Goal: Task Accomplishment & Management: Complete application form

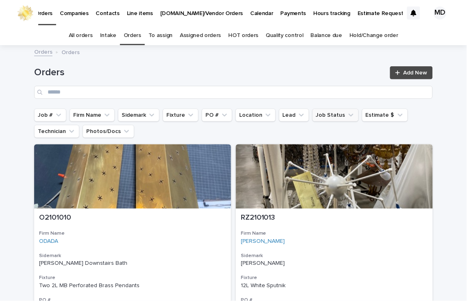
click at [328, 117] on button "Job Status" at bounding box center [335, 115] width 46 height 13
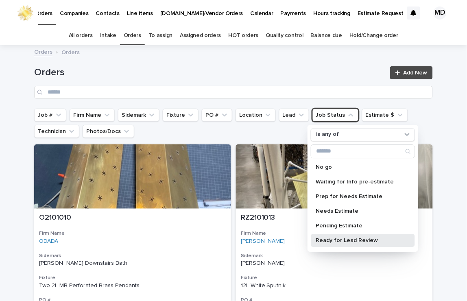
click at [333, 239] on p "Ready for Lead Review" at bounding box center [359, 241] width 86 height 6
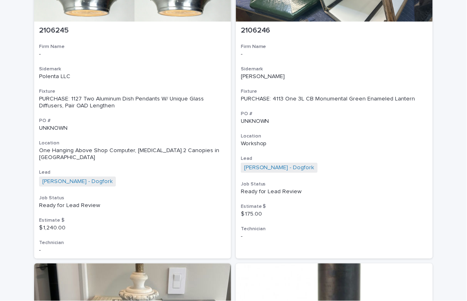
scroll to position [4338, 0]
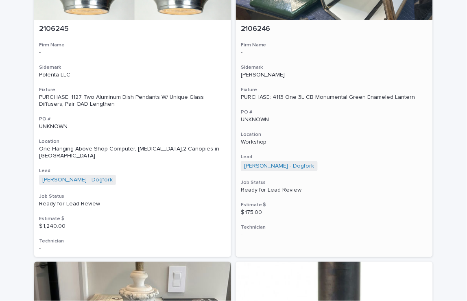
click at [287, 94] on div "PURCHASE: 4113 One 3L CB Monumental Green Enameled Lantern" at bounding box center [334, 97] width 187 height 7
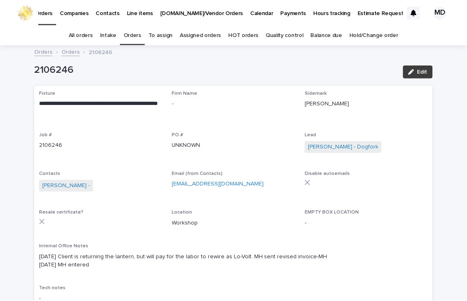
click at [417, 72] on span "Edit" at bounding box center [422, 72] width 10 height 6
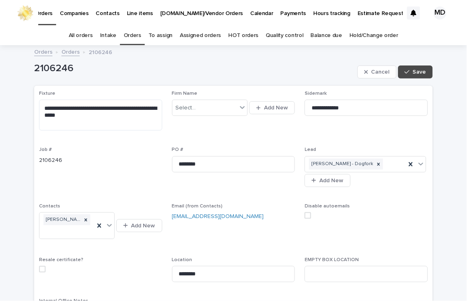
click at [305, 212] on span at bounding box center [308, 215] width 7 height 7
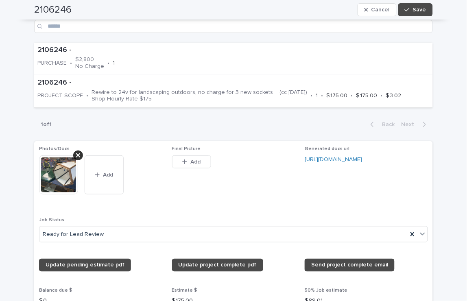
scroll to position [632, 0]
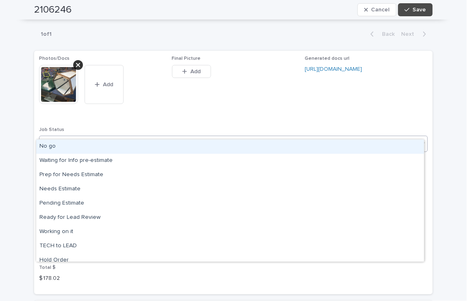
click at [422, 139] on icon at bounding box center [422, 143] width 8 height 8
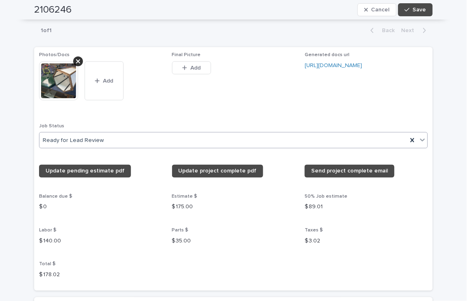
scroll to position [587, 0]
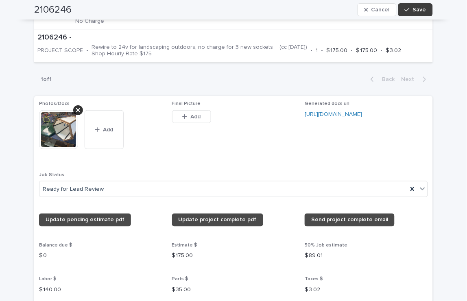
click at [417, 9] on span "Save" at bounding box center [419, 10] width 13 height 6
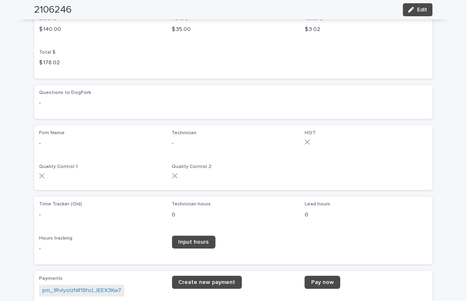
scroll to position [877, 0]
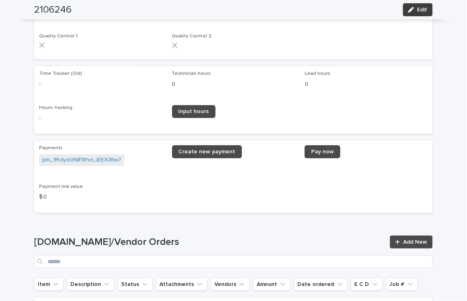
click at [417, 9] on span "Edit" at bounding box center [422, 10] width 10 height 6
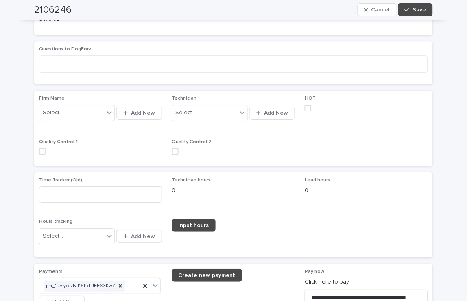
scroll to position [870, 0]
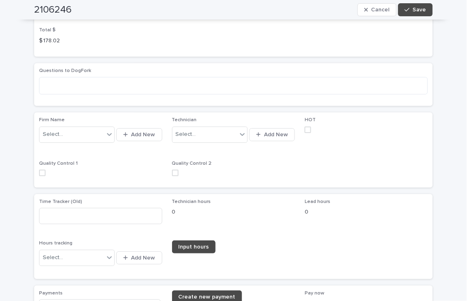
click at [39, 170] on span at bounding box center [42, 173] width 7 height 7
click at [172, 170] on span at bounding box center [175, 173] width 7 height 7
click at [416, 9] on span "Save" at bounding box center [419, 10] width 13 height 6
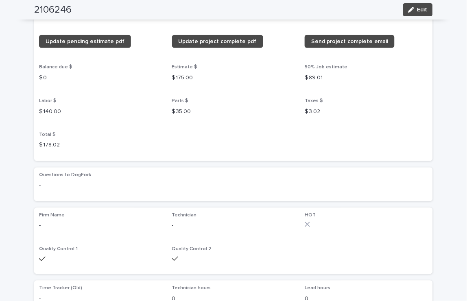
scroll to position [644, 0]
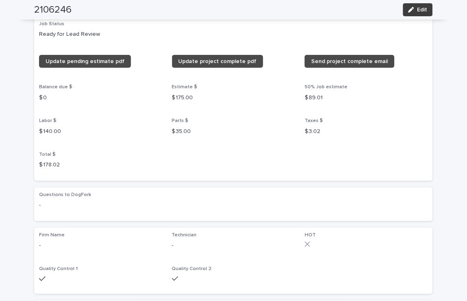
click at [420, 4] on button "Edit" at bounding box center [418, 9] width 30 height 13
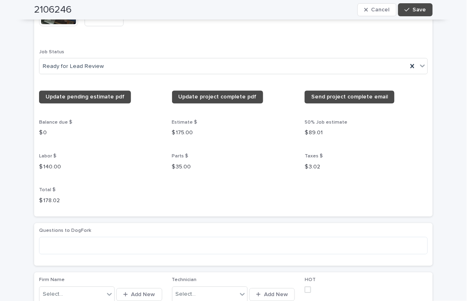
scroll to position [705, 0]
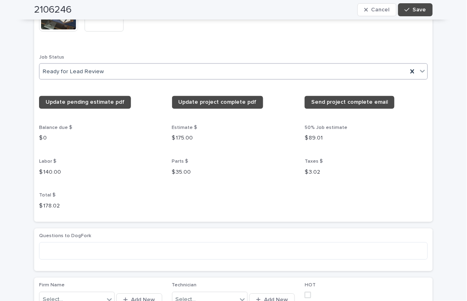
click at [421, 70] on icon at bounding box center [422, 71] width 5 height 3
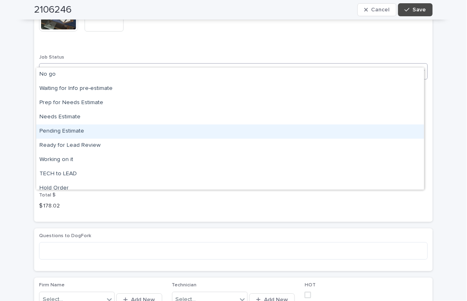
scroll to position [77, 0]
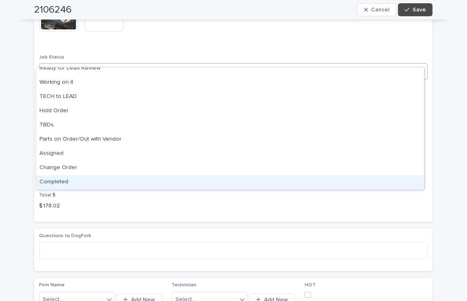
click at [56, 182] on div "Completed" at bounding box center [230, 182] width 388 height 14
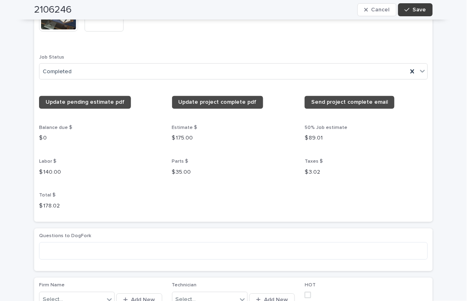
click at [416, 7] on span "Save" at bounding box center [419, 10] width 13 height 6
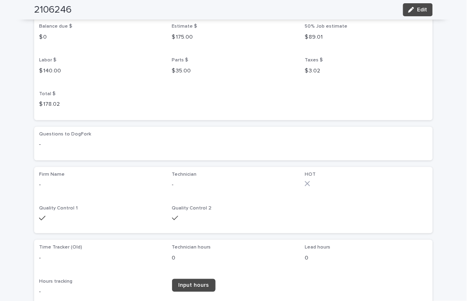
scroll to position [634, 0]
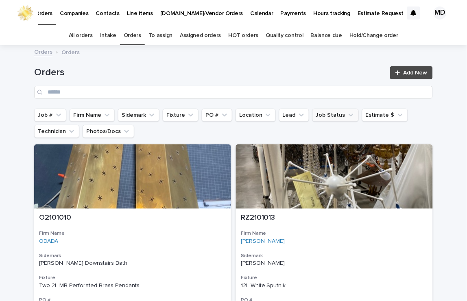
click at [325, 116] on button "Job Status" at bounding box center [335, 115] width 46 height 13
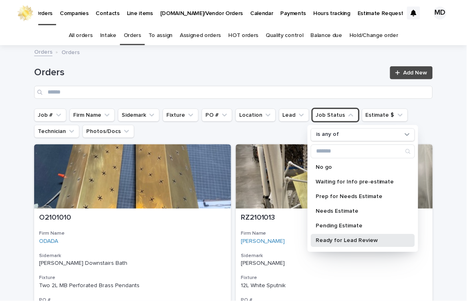
click at [342, 238] on p "Ready for Lead Review" at bounding box center [359, 241] width 86 height 6
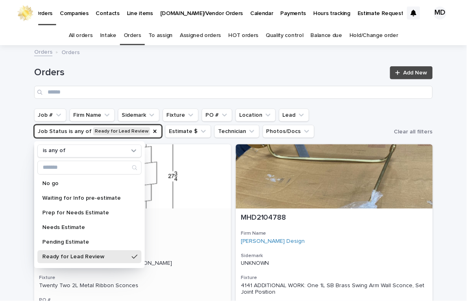
drag, startPoint x: 194, startPoint y: 267, endPoint x: 190, endPoint y: 241, distance: 26.4
click at [190, 241] on div "[PERSON_NAME] Interior Design" at bounding box center [132, 241] width 187 height 7
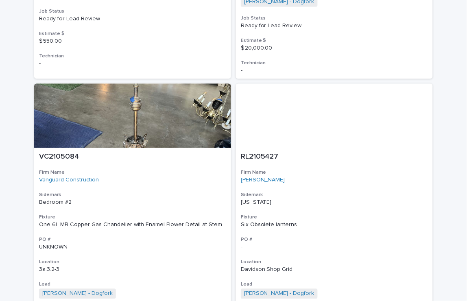
scroll to position [794, 0]
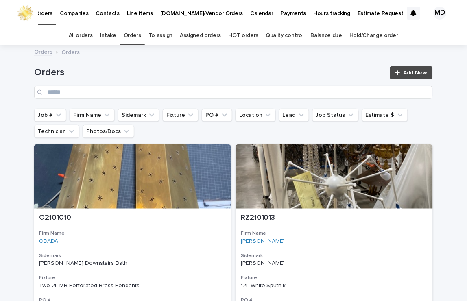
drag, startPoint x: 315, startPoint y: 111, endPoint x: 312, endPoint y: 128, distance: 16.4
click at [314, 113] on button "Job Status" at bounding box center [335, 115] width 46 height 13
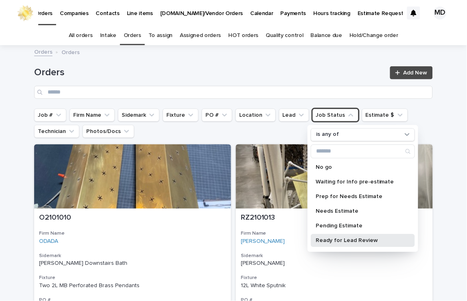
click at [342, 238] on p "Ready for Lead Review" at bounding box center [359, 241] width 86 height 6
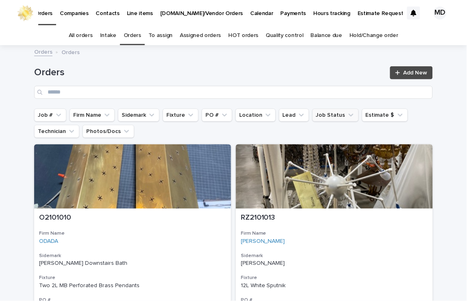
click at [335, 116] on button "Job Status" at bounding box center [335, 115] width 46 height 13
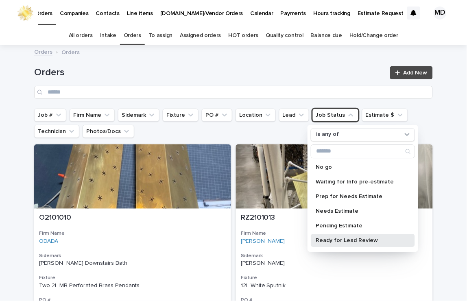
click at [320, 241] on p "Ready for Lead Review" at bounding box center [359, 241] width 86 height 6
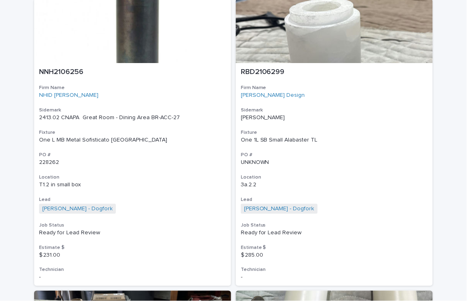
scroll to position [4609, 0]
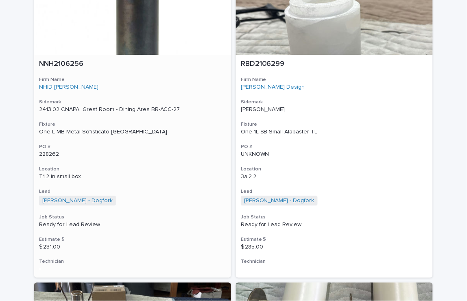
click at [94, 129] on div "One L MB Metal Sofisticato [GEOGRAPHIC_DATA]" at bounding box center [132, 132] width 187 height 7
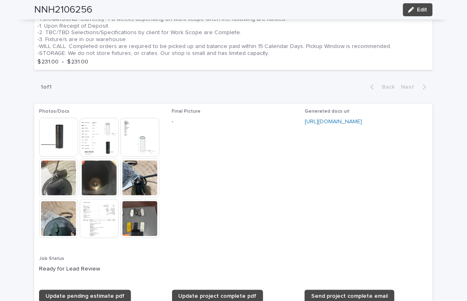
scroll to position [678, 0]
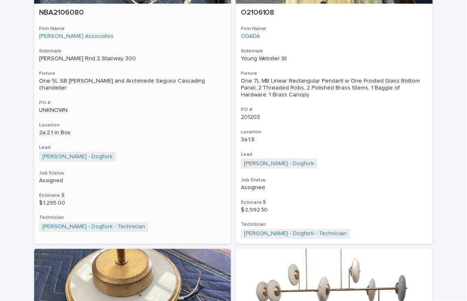
scroll to position [1129, 0]
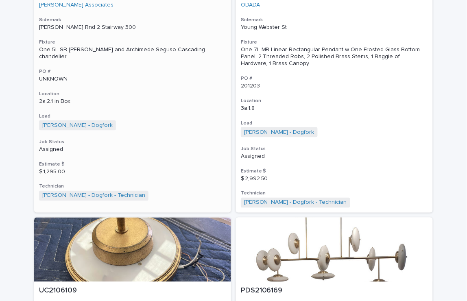
click at [121, 48] on div "One 5L SB [PERSON_NAME] and Archimede Seguso Cascading chandelier" at bounding box center [132, 53] width 187 height 14
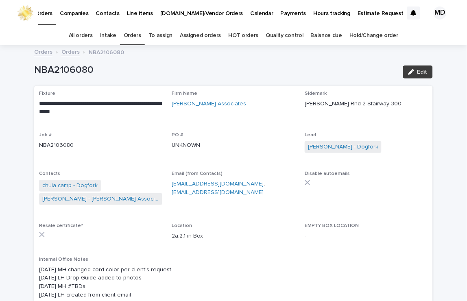
click at [419, 71] on span "Edit" at bounding box center [422, 72] width 10 height 6
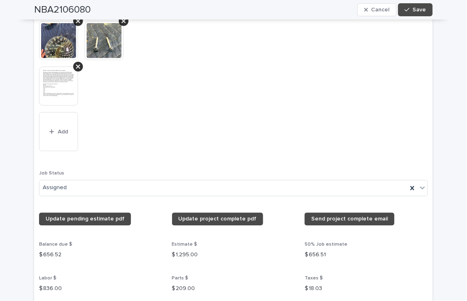
scroll to position [1175, 0]
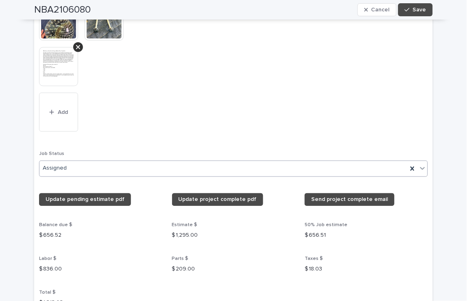
click at [418, 164] on icon at bounding box center [422, 168] width 8 height 8
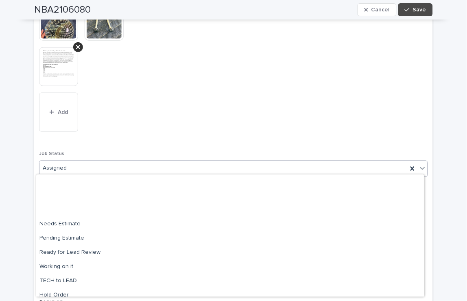
scroll to position [77, 0]
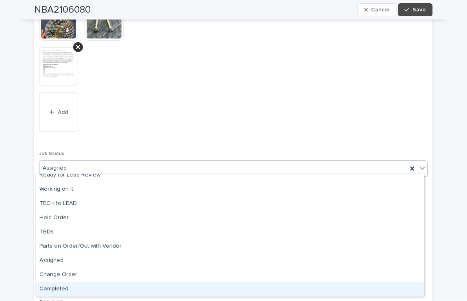
click at [52, 290] on div "Completed" at bounding box center [230, 289] width 388 height 14
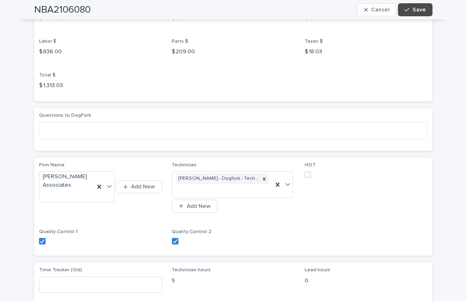
scroll to position [1446, 0]
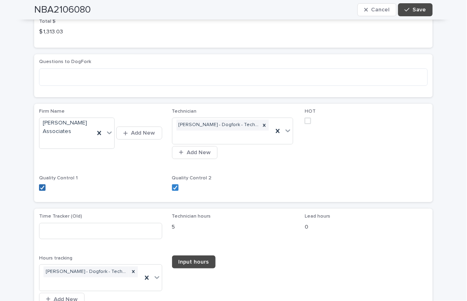
click at [41, 186] on polyline at bounding box center [43, 187] width 4 height 3
click at [39, 185] on span at bounding box center [42, 187] width 7 height 7
click at [173, 187] on icon at bounding box center [175, 187] width 5 height 4
click at [175, 184] on label at bounding box center [233, 187] width 123 height 7
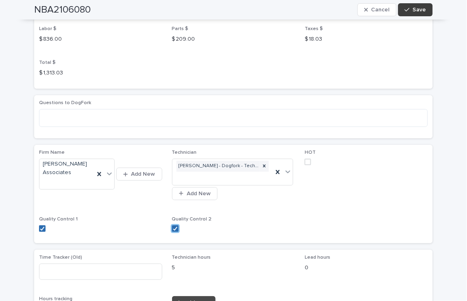
click at [414, 8] on span "Save" at bounding box center [419, 10] width 13 height 6
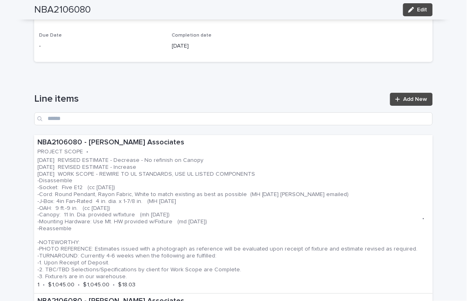
scroll to position [277, 0]
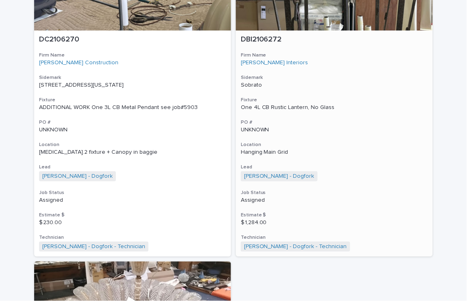
scroll to position [1969, 0]
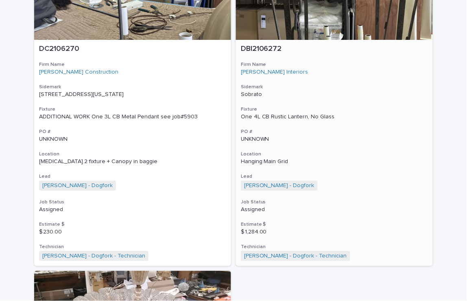
click at [275, 116] on div "One 4L CB Rustic Lantern, No Glass" at bounding box center [334, 116] width 187 height 7
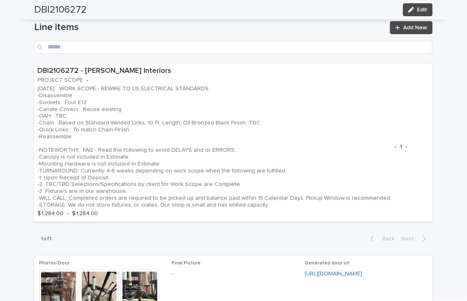
scroll to position [452, 0]
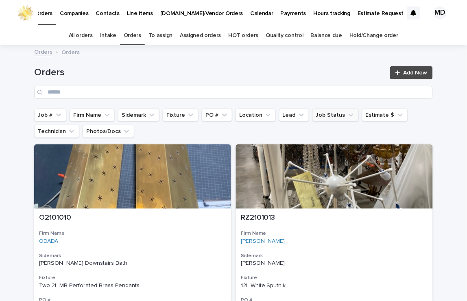
click at [325, 110] on button "Job Status" at bounding box center [335, 115] width 46 height 13
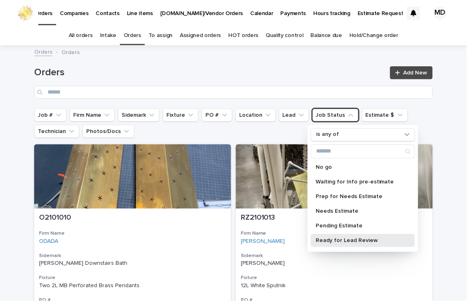
click at [338, 240] on p "Ready for Lead Review" at bounding box center [359, 241] width 86 height 6
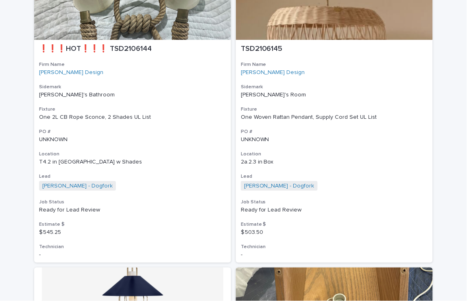
scroll to position [2847, 0]
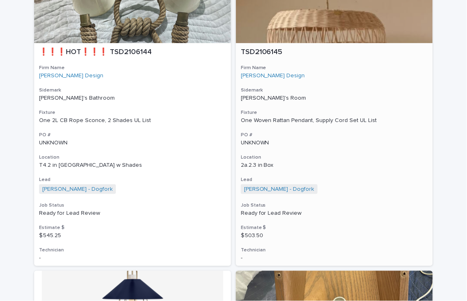
click at [293, 117] on div "One Woven Rattan Pendant, Supply Cord Set UL List" at bounding box center [334, 120] width 187 height 7
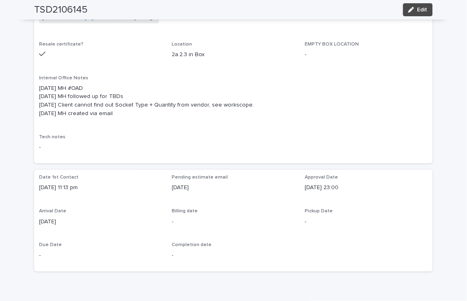
scroll to position [181, 0]
click at [421, 11] on span "Edit" at bounding box center [422, 10] width 10 height 6
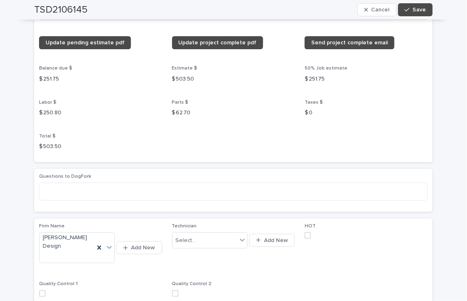
scroll to position [904, 0]
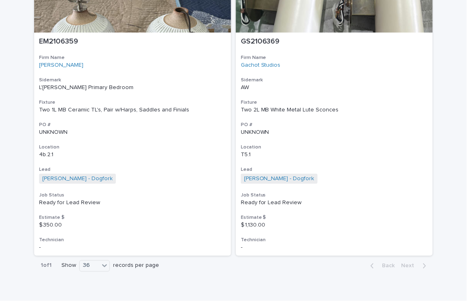
scroll to position [4926, 0]
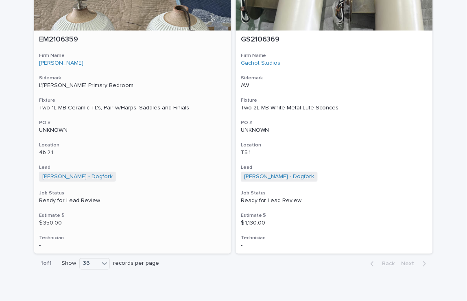
click at [95, 105] on div "Two 1L MB Ceramic TL's, Pair w/Harps, Saddles and Finials" at bounding box center [132, 108] width 187 height 7
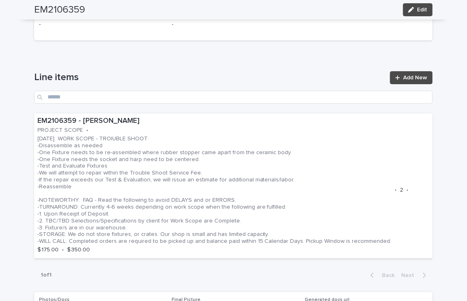
scroll to position [407, 0]
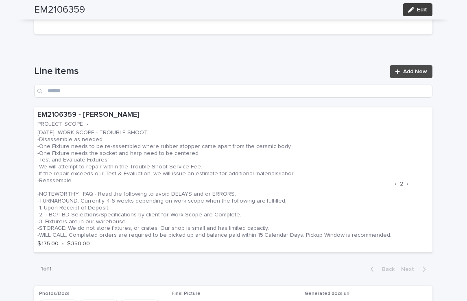
click at [417, 13] on button "Edit" at bounding box center [418, 9] width 30 height 13
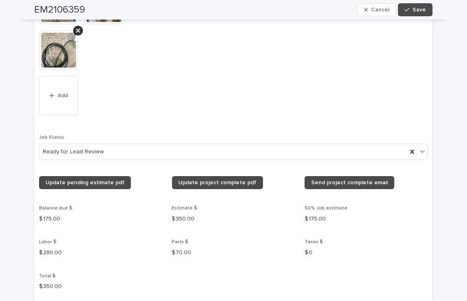
scroll to position [904, 0]
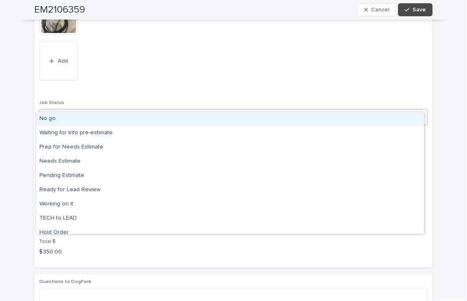
click at [420, 113] on icon at bounding box center [422, 117] width 8 height 8
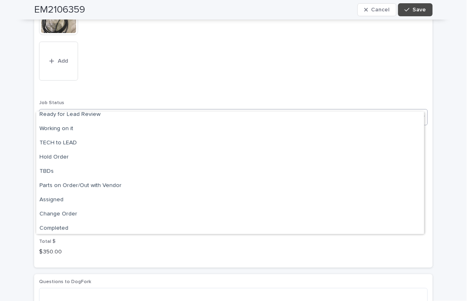
scroll to position [77, 0]
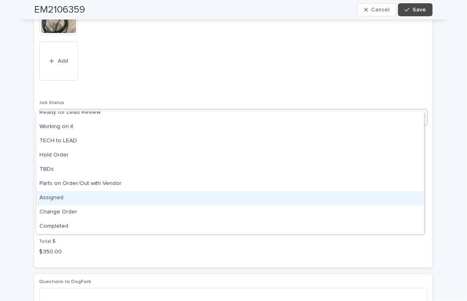
click at [57, 196] on div "Assigned" at bounding box center [230, 198] width 388 height 14
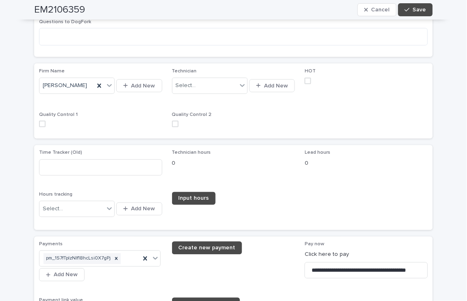
scroll to position [1175, 0]
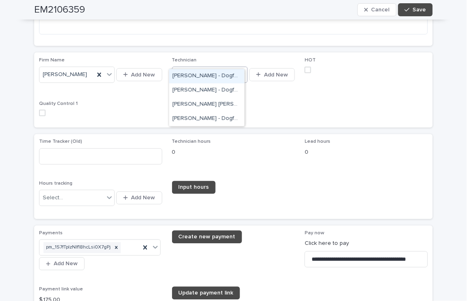
click at [240, 70] on icon at bounding box center [242, 74] width 8 height 8
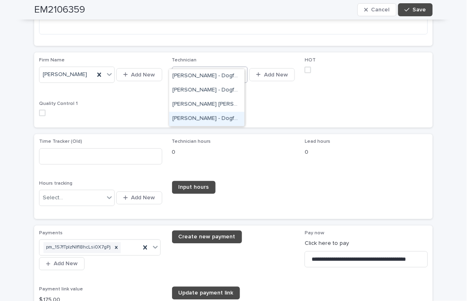
click at [203, 120] on div "[PERSON_NAME] - Dogfork - Technician" at bounding box center [206, 119] width 75 height 14
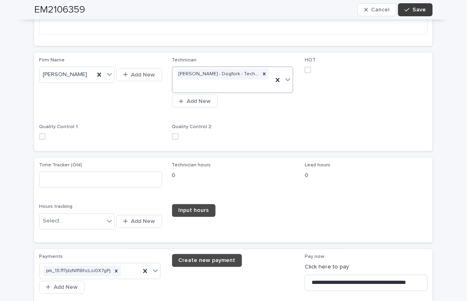
click at [421, 8] on span "Save" at bounding box center [419, 10] width 13 height 6
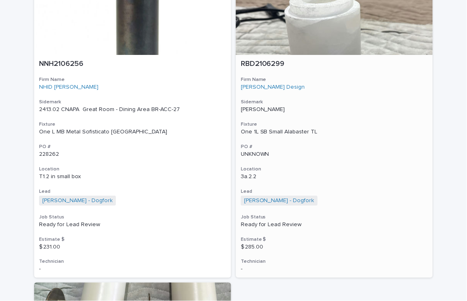
scroll to position [4564, 0]
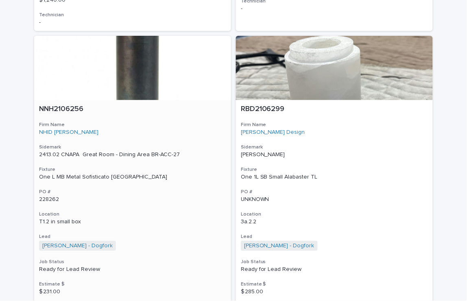
click at [80, 174] on div "One L MB Metal Sofisticato FL" at bounding box center [132, 177] width 187 height 7
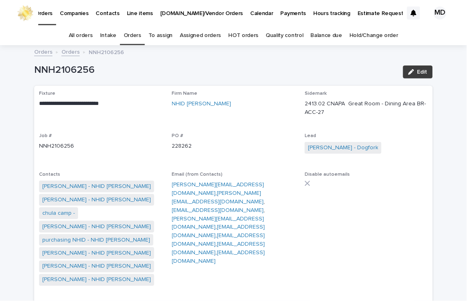
click at [414, 68] on button "Edit" at bounding box center [418, 71] width 30 height 13
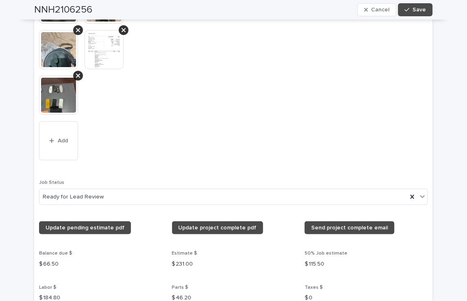
scroll to position [1039, 0]
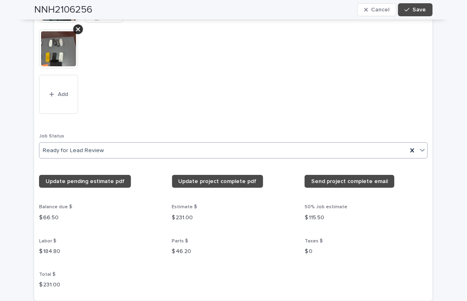
click at [421, 149] on icon at bounding box center [422, 150] width 5 height 3
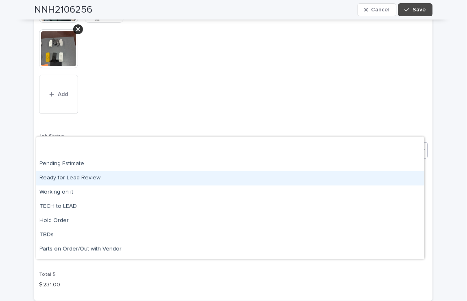
scroll to position [77, 0]
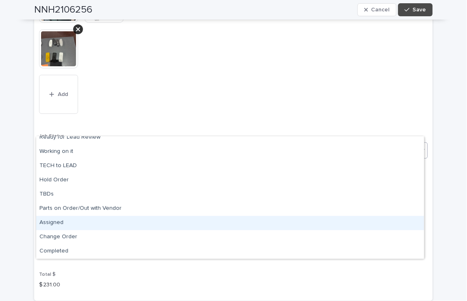
click at [54, 221] on div "Assigned" at bounding box center [230, 223] width 388 height 14
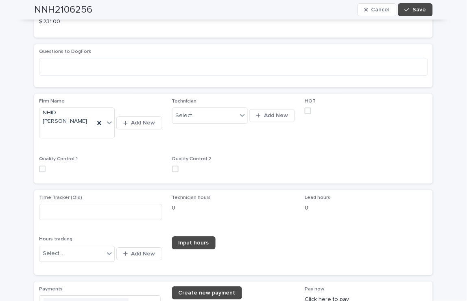
scroll to position [1310, 0]
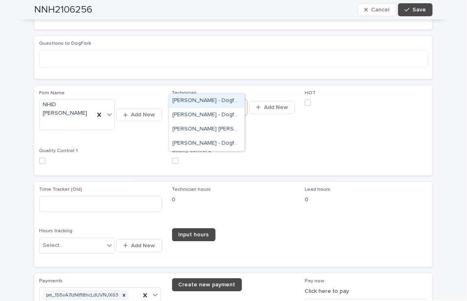
click at [240, 106] on icon at bounding box center [242, 107] width 5 height 3
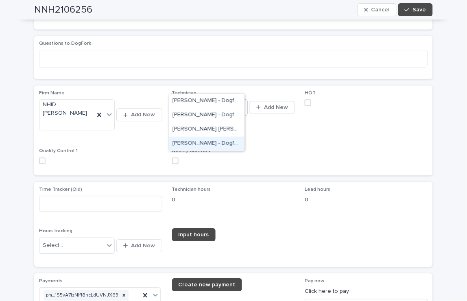
click at [207, 144] on div "[PERSON_NAME] - Dogfork - Technician" at bounding box center [206, 144] width 75 height 14
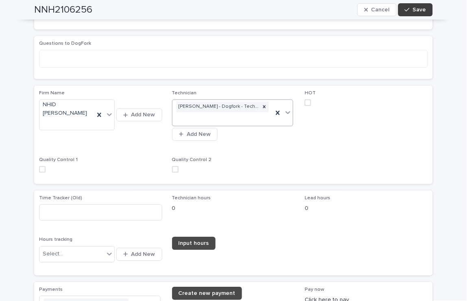
click at [419, 9] on span "Save" at bounding box center [419, 10] width 13 height 6
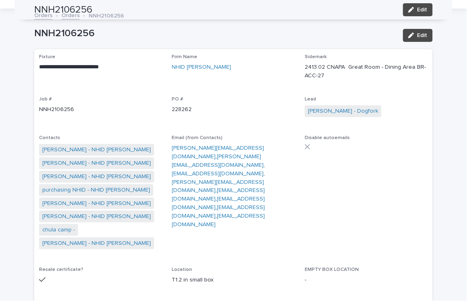
scroll to position [0, 0]
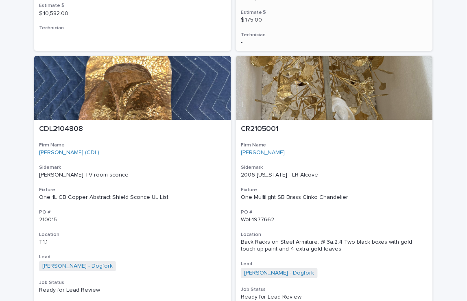
scroll to position [252, 0]
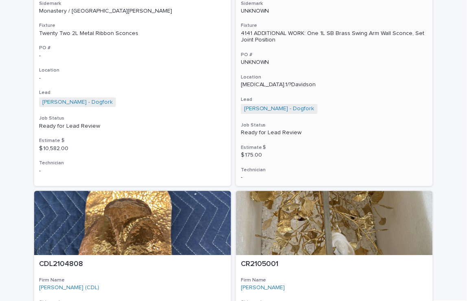
click at [288, 34] on div "4141 ADDITIONAL WORK: One 1L SB Brass Swing Arm Wall Sconce, Set Joint Position" at bounding box center [334, 38] width 187 height 14
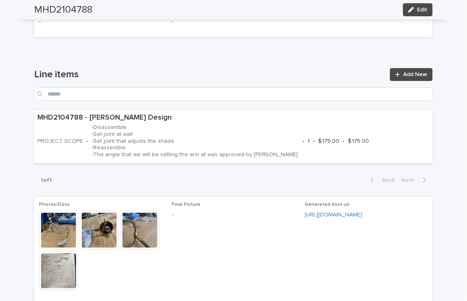
scroll to position [407, 0]
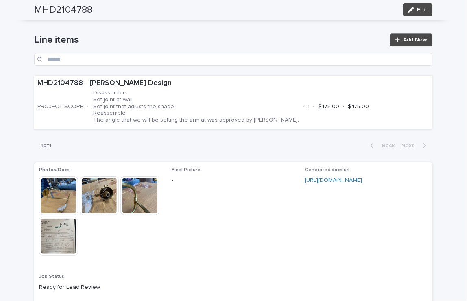
click at [60, 203] on img at bounding box center [58, 195] width 39 height 39
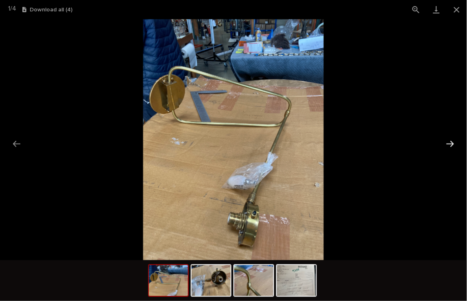
click at [452, 142] on button "Next slide" at bounding box center [450, 144] width 17 height 16
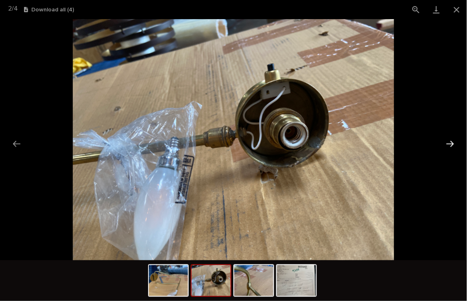
click at [452, 142] on button "Next slide" at bounding box center [450, 144] width 17 height 16
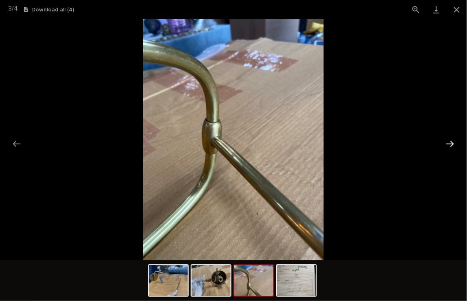
click at [452, 142] on button "Next slide" at bounding box center [450, 144] width 17 height 16
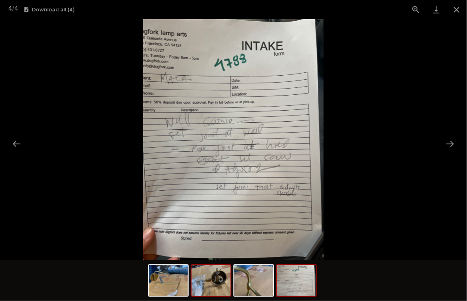
click at [217, 288] on img at bounding box center [211, 280] width 39 height 31
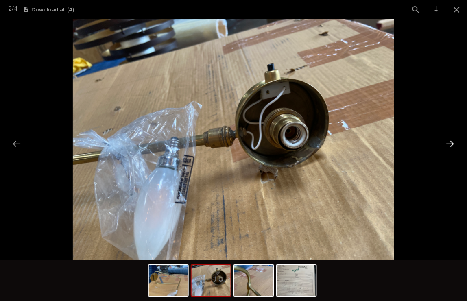
click at [453, 140] on button "Next slide" at bounding box center [450, 144] width 17 height 16
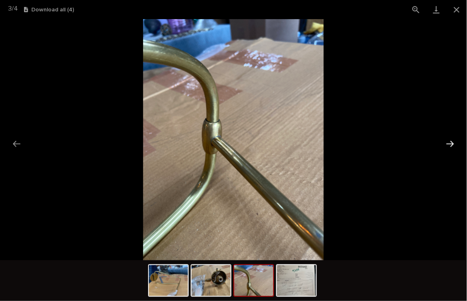
click at [453, 140] on button "Next slide" at bounding box center [450, 144] width 17 height 16
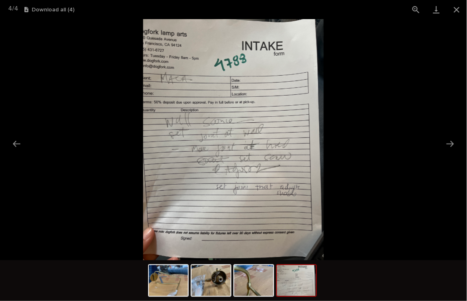
scroll to position [0, 0]
drag, startPoint x: 29, startPoint y: 6, endPoint x: 67, endPoint y: 242, distance: 239.7
click at [67, 242] on picture at bounding box center [233, 139] width 467 height 241
click at [462, 9] on button "Close gallery" at bounding box center [457, 9] width 20 height 19
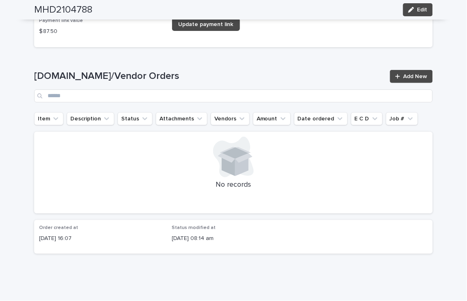
scroll to position [1065, 0]
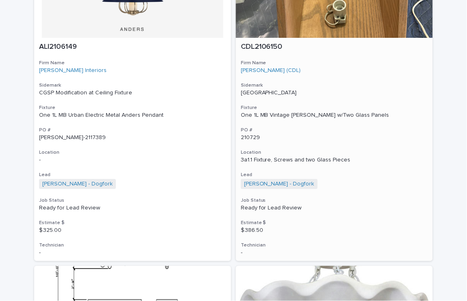
scroll to position [3189, 0]
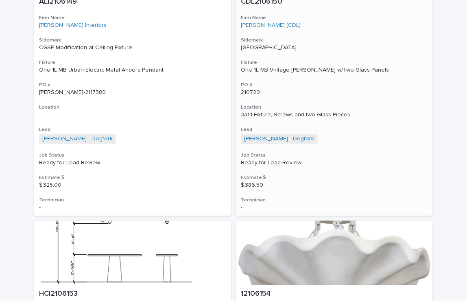
click at [285, 67] on div "One 1L MB Vintage Wood TL w/Two Glass Panels" at bounding box center [334, 70] width 187 height 7
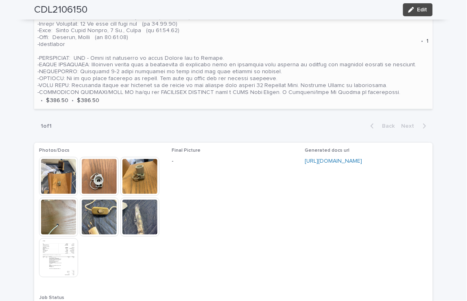
scroll to position [632, 0]
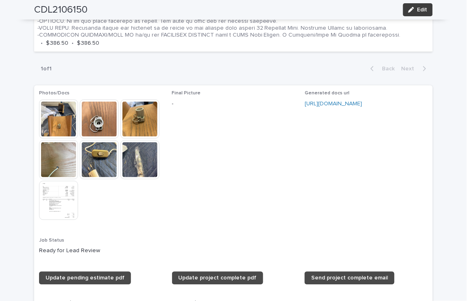
click at [417, 7] on span "Edit" at bounding box center [422, 10] width 10 height 6
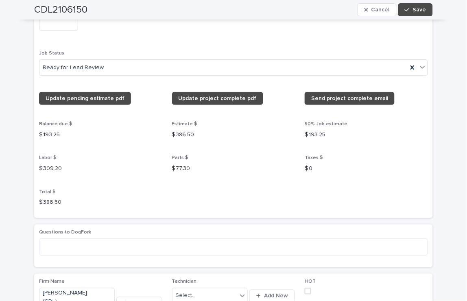
scroll to position [1030, 0]
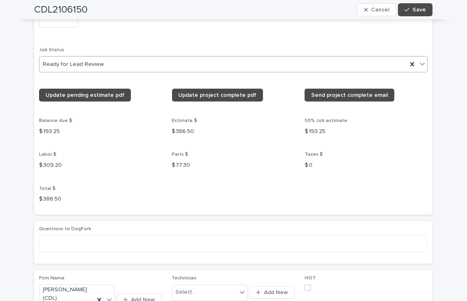
click at [421, 62] on icon at bounding box center [422, 64] width 8 height 8
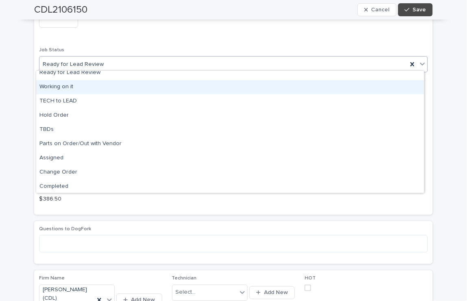
scroll to position [77, 0]
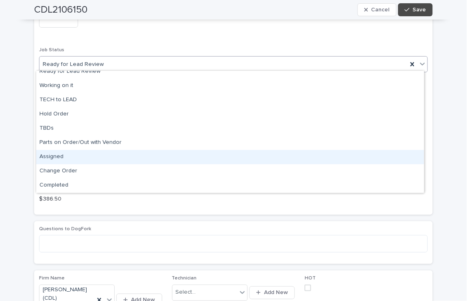
click at [61, 158] on div "Assigned" at bounding box center [230, 157] width 388 height 14
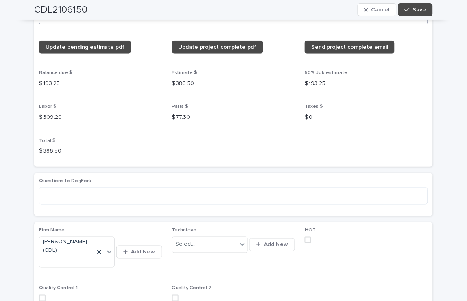
scroll to position [1165, 0]
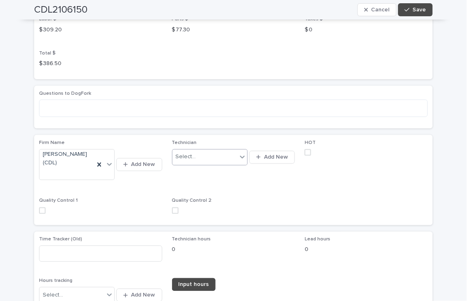
click at [240, 156] on icon at bounding box center [242, 157] width 5 height 3
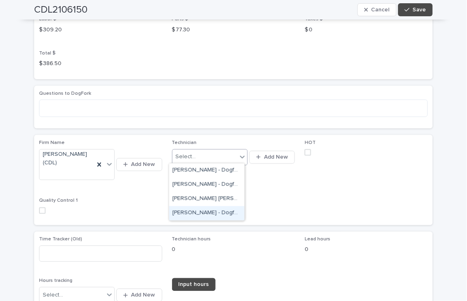
click at [194, 211] on div "[PERSON_NAME] - Dogfork - Technician" at bounding box center [206, 213] width 75 height 14
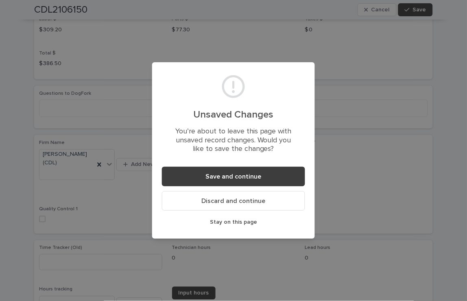
click at [190, 180] on button "Save and continue" at bounding box center [233, 177] width 143 height 20
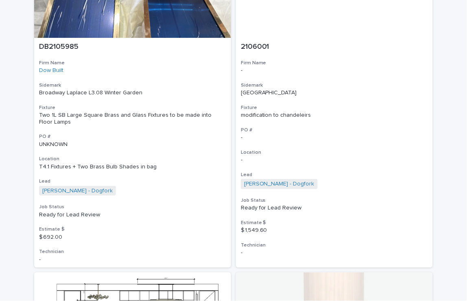
scroll to position [2238, 0]
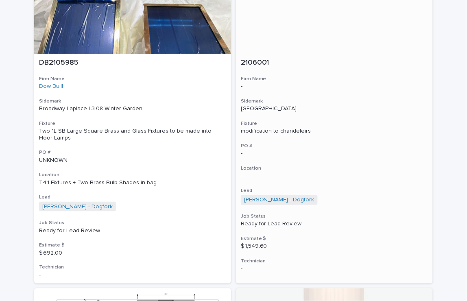
click at [257, 128] on div "modification to chandeleirs" at bounding box center [334, 131] width 187 height 7
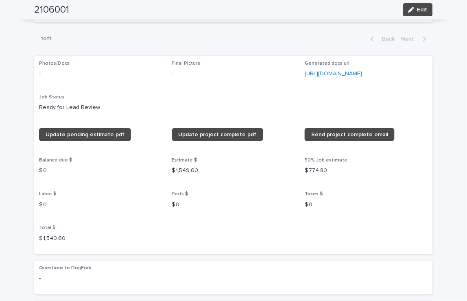
scroll to position [542, 0]
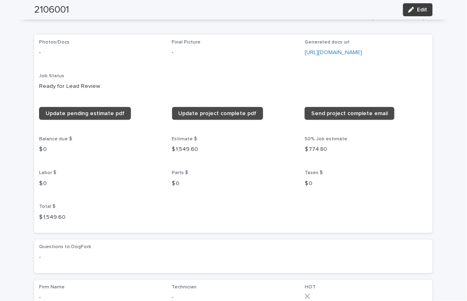
click at [421, 9] on span "Edit" at bounding box center [422, 10] width 10 height 6
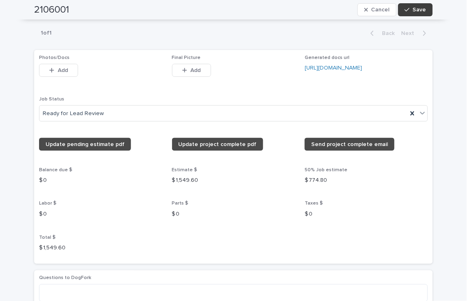
scroll to position [615, 0]
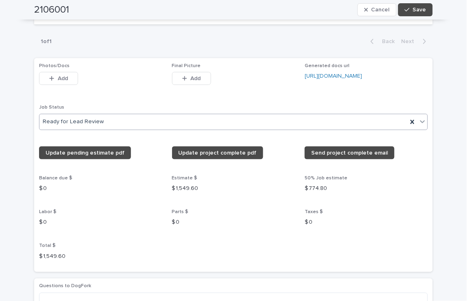
click at [418, 118] on icon at bounding box center [422, 122] width 8 height 8
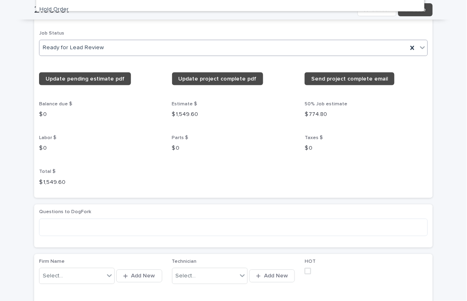
scroll to position [660, 0]
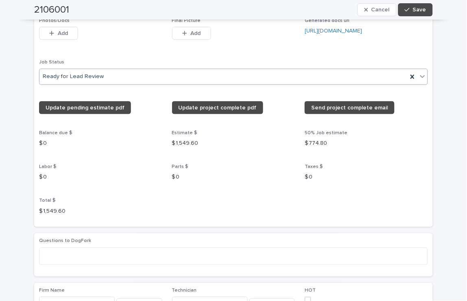
click at [418, 72] on icon at bounding box center [422, 76] width 8 height 8
click at [420, 72] on icon at bounding box center [422, 76] width 8 height 8
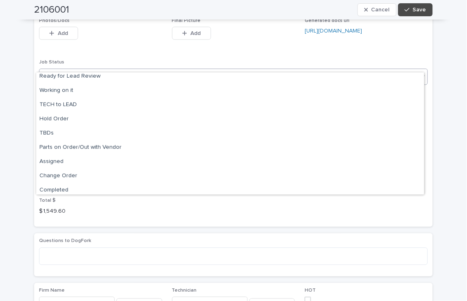
scroll to position [77, 0]
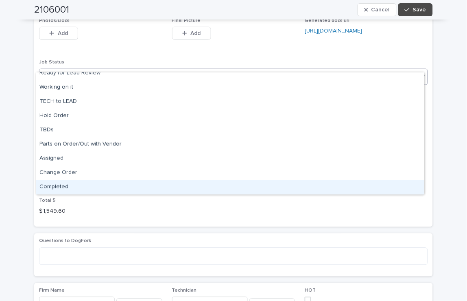
click at [50, 185] on div "Completed" at bounding box center [230, 187] width 388 height 14
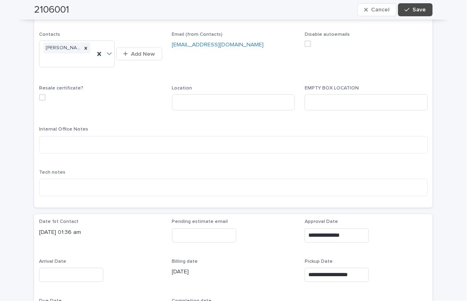
scroll to position [163, 0]
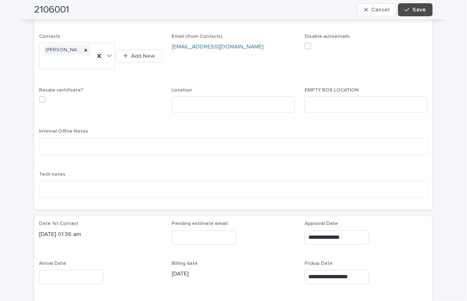
click at [307, 43] on span at bounding box center [308, 46] width 7 height 7
click at [413, 6] on button "Save" at bounding box center [415, 9] width 35 height 13
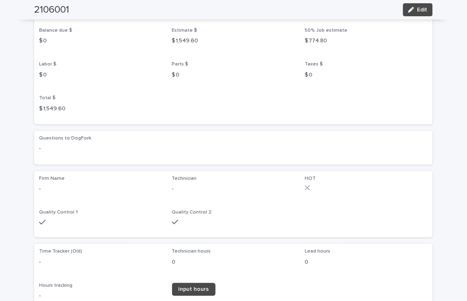
scroll to position [705, 0]
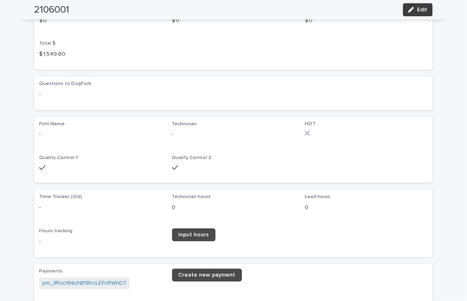
click at [417, 11] on span "Edit" at bounding box center [422, 10] width 10 height 6
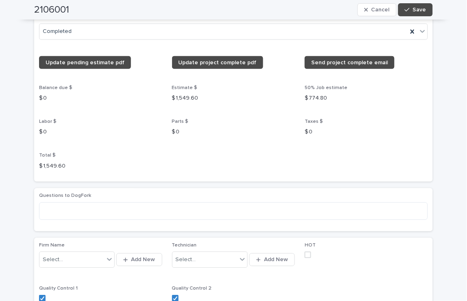
type input "*********"
click at [421, 9] on span "Save" at bounding box center [419, 10] width 13 height 6
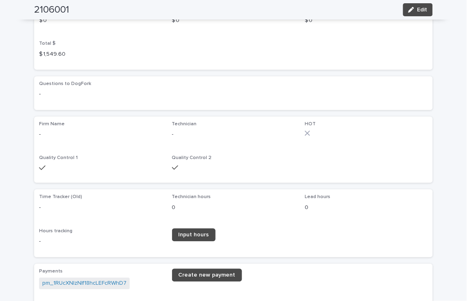
scroll to position [629, 0]
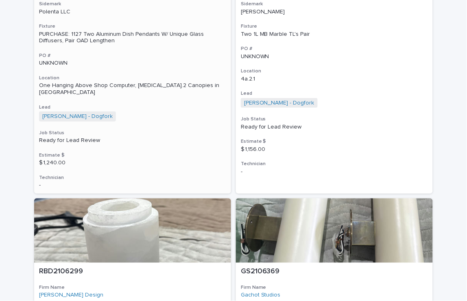
scroll to position [4093, 0]
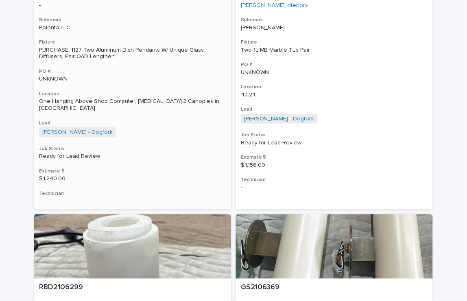
click at [118, 98] on p "One Hanging Above Shop Computer, T3.2 Canopies in Baggies" at bounding box center [132, 105] width 187 height 14
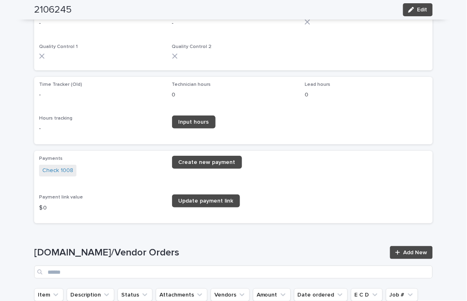
scroll to position [945, 0]
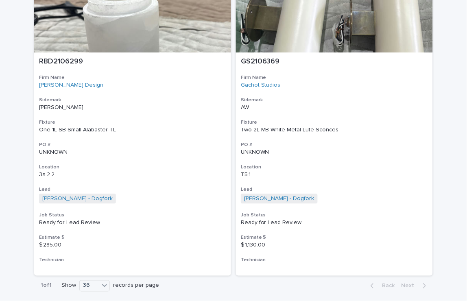
scroll to position [4341, 0]
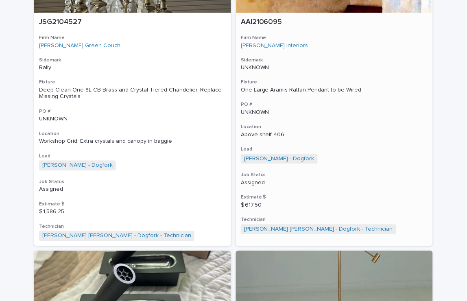
scroll to position [181, 0]
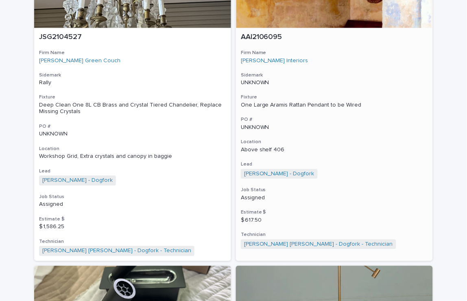
click at [298, 106] on div "One Large Aramis Rattan Pendant to be Wired" at bounding box center [334, 105] width 187 height 7
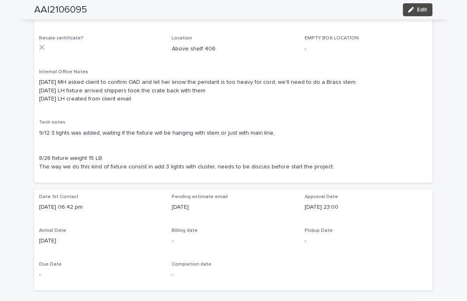
scroll to position [181, 0]
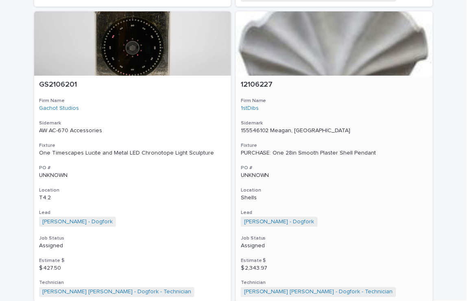
scroll to position [908, 0]
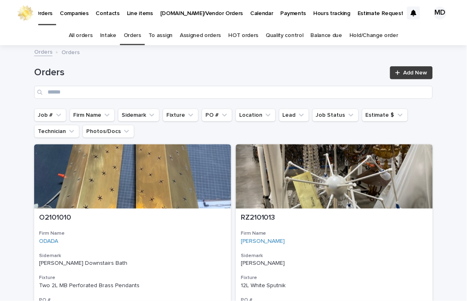
click at [409, 72] on span "Add New" at bounding box center [415, 73] width 24 height 6
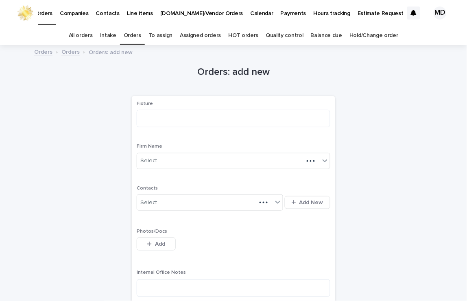
scroll to position [26, 0]
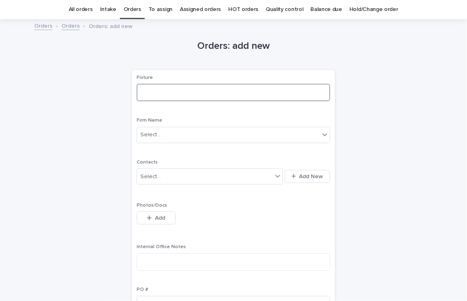
click at [140, 93] on textarea at bounding box center [234, 92] width 194 height 17
drag, startPoint x: 143, startPoint y: 90, endPoint x: 135, endPoint y: 92, distance: 8.6
click at [137, 92] on textarea "********" at bounding box center [234, 92] width 194 height 17
click at [142, 91] on textarea "********" at bounding box center [234, 92] width 194 height 17
click at [172, 92] on textarea "********" at bounding box center [234, 92] width 194 height 17
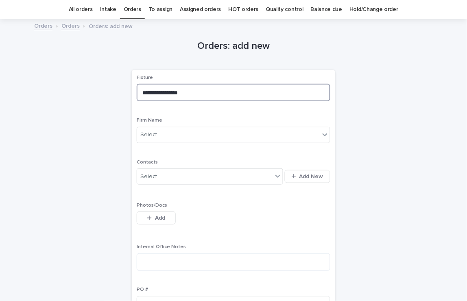
click at [163, 92] on textarea "**********" at bounding box center [234, 92] width 194 height 17
type textarea "**********"
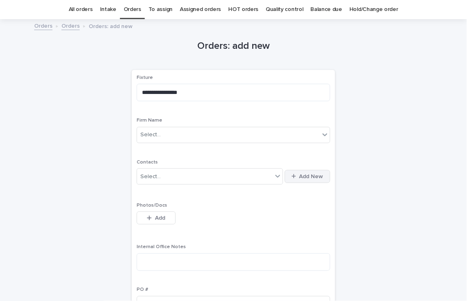
click at [306, 172] on button "Add New" at bounding box center [308, 176] width 46 height 13
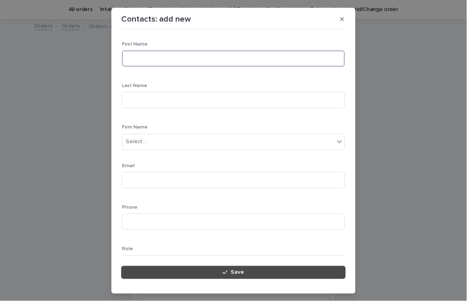
click at [140, 54] on input at bounding box center [233, 58] width 223 height 16
click at [131, 59] on input "****" at bounding box center [233, 58] width 223 height 16
type input "****"
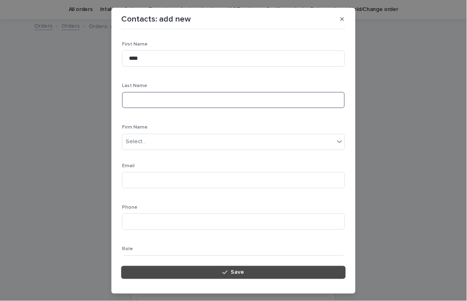
click at [128, 100] on input at bounding box center [233, 100] width 223 height 16
type input "*****"
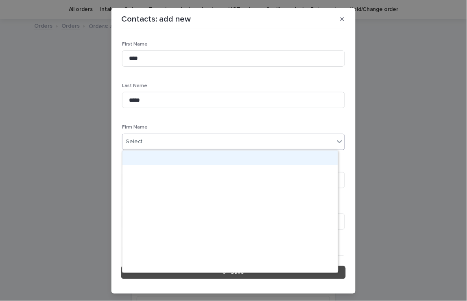
click at [336, 139] on icon at bounding box center [340, 141] width 8 height 8
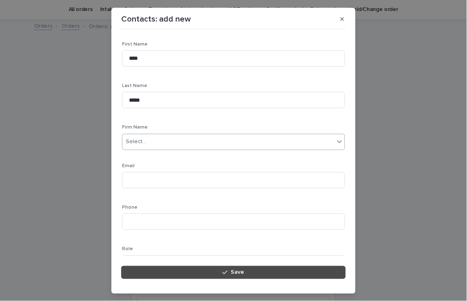
click at [336, 142] on icon at bounding box center [340, 141] width 8 height 8
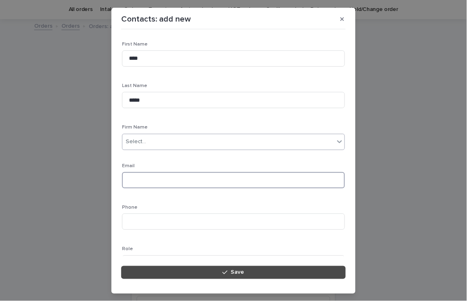
click at [129, 180] on input at bounding box center [233, 180] width 223 height 16
click at [144, 180] on input "**********" at bounding box center [233, 180] width 223 height 16
type input "**********"
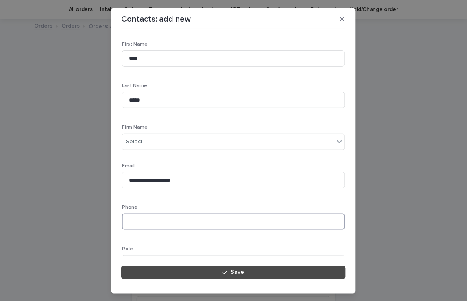
click at [135, 220] on input at bounding box center [233, 222] width 223 height 16
type input "**********"
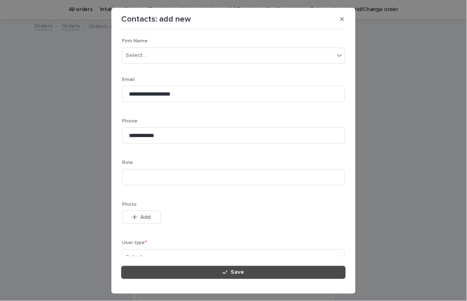
scroll to position [95, 0]
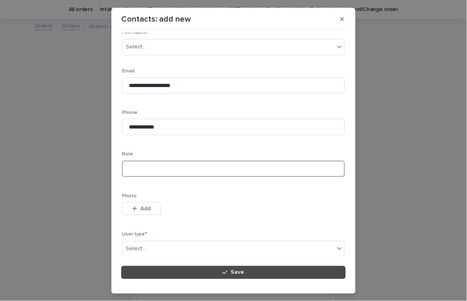
click at [296, 166] on input at bounding box center [233, 169] width 223 height 16
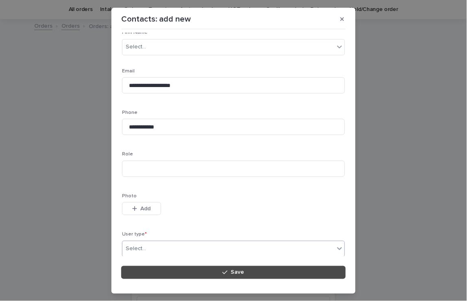
click at [336, 246] on icon at bounding box center [340, 248] width 8 height 8
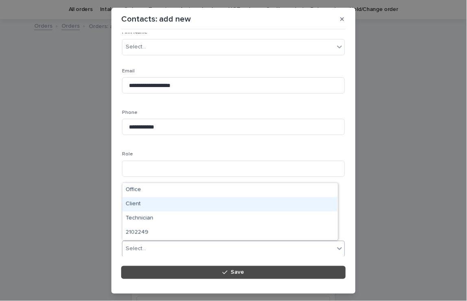
click at [132, 203] on div "Client" at bounding box center [229, 204] width 215 height 14
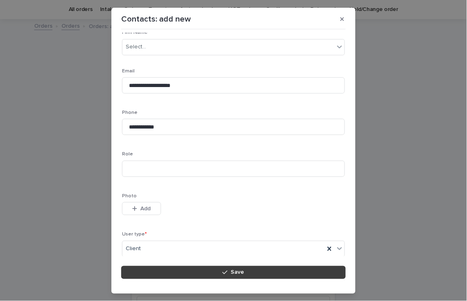
click at [232, 270] on span "Save" at bounding box center [237, 273] width 13 height 6
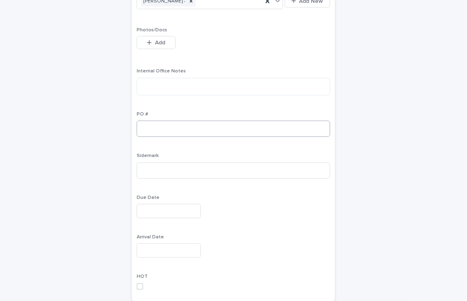
scroll to position [262, 0]
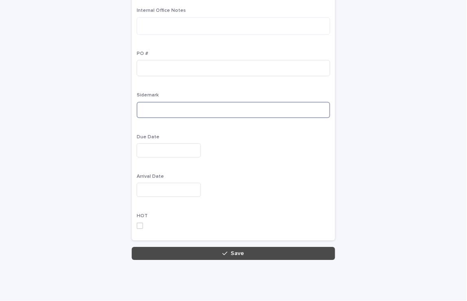
click at [140, 109] on input at bounding box center [234, 110] width 194 height 16
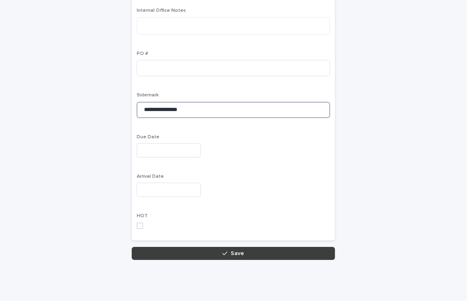
type input "**********"
click at [212, 255] on button "Save" at bounding box center [233, 253] width 203 height 13
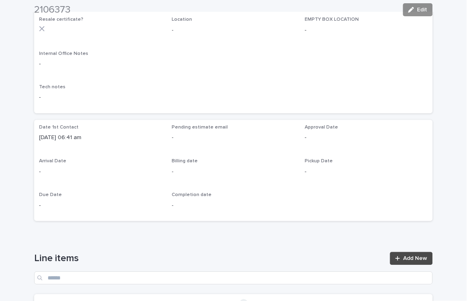
scroll to position [181, 0]
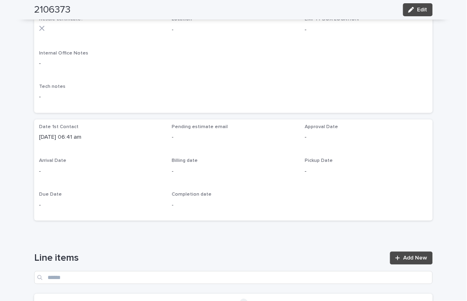
drag, startPoint x: 422, startPoint y: 7, endPoint x: 438, endPoint y: 113, distance: 107.3
click at [421, 16] on div "2106373 Edit" at bounding box center [233, 10] width 399 height 20
click at [409, 259] on span "Add New" at bounding box center [415, 258] width 24 height 6
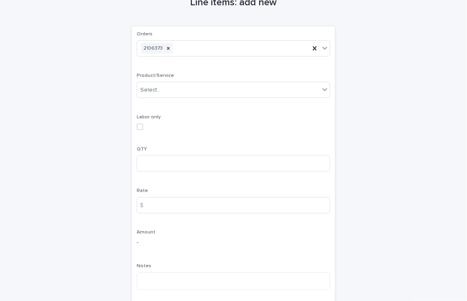
scroll to position [18, 0]
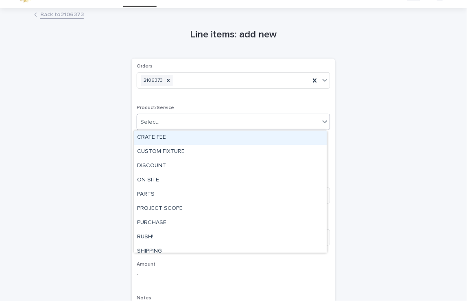
click at [321, 120] on icon at bounding box center [325, 122] width 8 height 8
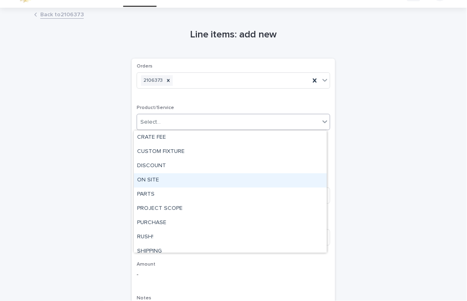
click at [151, 181] on div "ON SITE" at bounding box center [230, 180] width 193 height 14
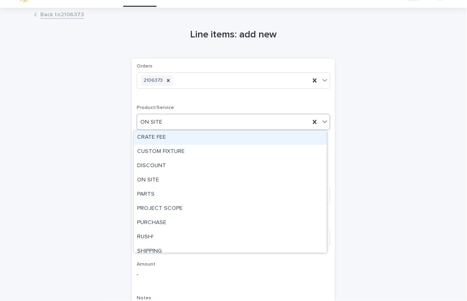
click at [176, 118] on div "ON SITE" at bounding box center [223, 122] width 173 height 13
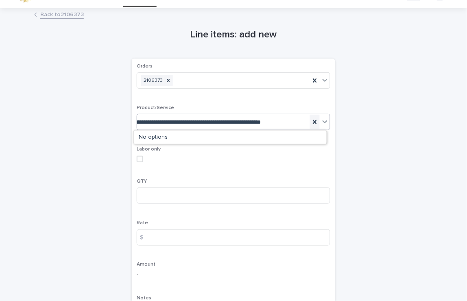
scroll to position [0, 129]
type input "**********"
drag, startPoint x: 299, startPoint y: 122, endPoint x: 222, endPoint y: 120, distance: 76.9
click at [222, 120] on input "**********" at bounding box center [159, 122] width 294 height 7
click at [138, 124] on input "**********" at bounding box center [159, 122] width 294 height 7
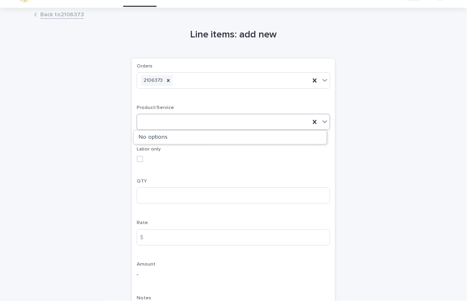
scroll to position [0, 0]
click at [142, 125] on div "CRATE FEE" at bounding box center [223, 122] width 173 height 13
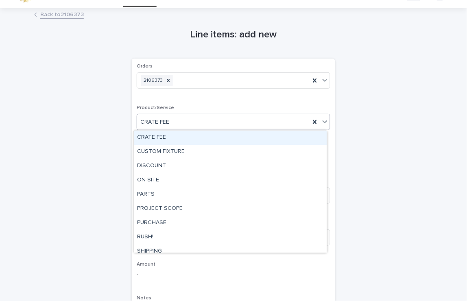
drag, startPoint x: 176, startPoint y: 125, endPoint x: 217, endPoint y: 117, distance: 41.4
click at [192, 118] on div "CRATE FEE" at bounding box center [223, 122] width 173 height 13
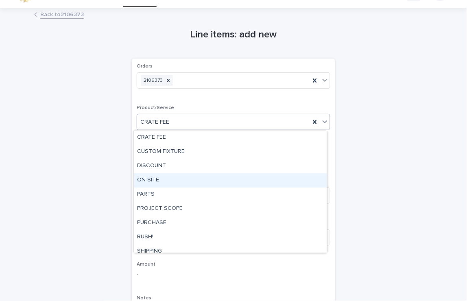
click at [153, 180] on div "ON SITE" at bounding box center [230, 180] width 193 height 14
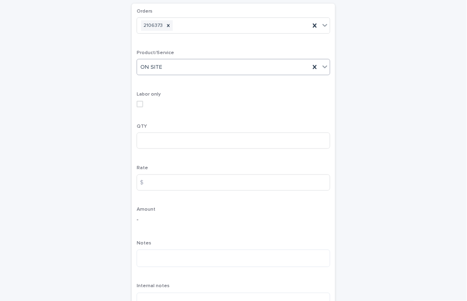
scroll to position [154, 0]
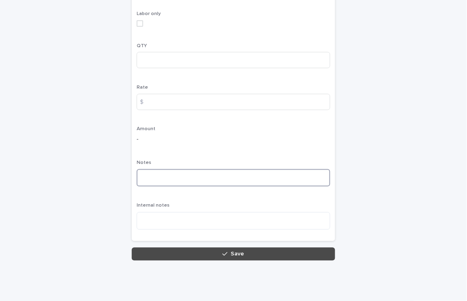
click at [149, 176] on textarea at bounding box center [234, 177] width 194 height 17
paste textarea "**********"
click at [137, 176] on textarea "**********" at bounding box center [234, 177] width 194 height 17
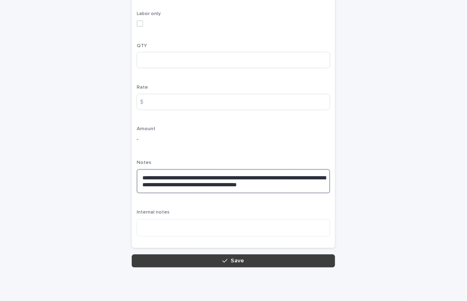
type textarea "**********"
click at [269, 266] on button "Save" at bounding box center [233, 261] width 203 height 13
